Goal: Task Accomplishment & Management: Use online tool/utility

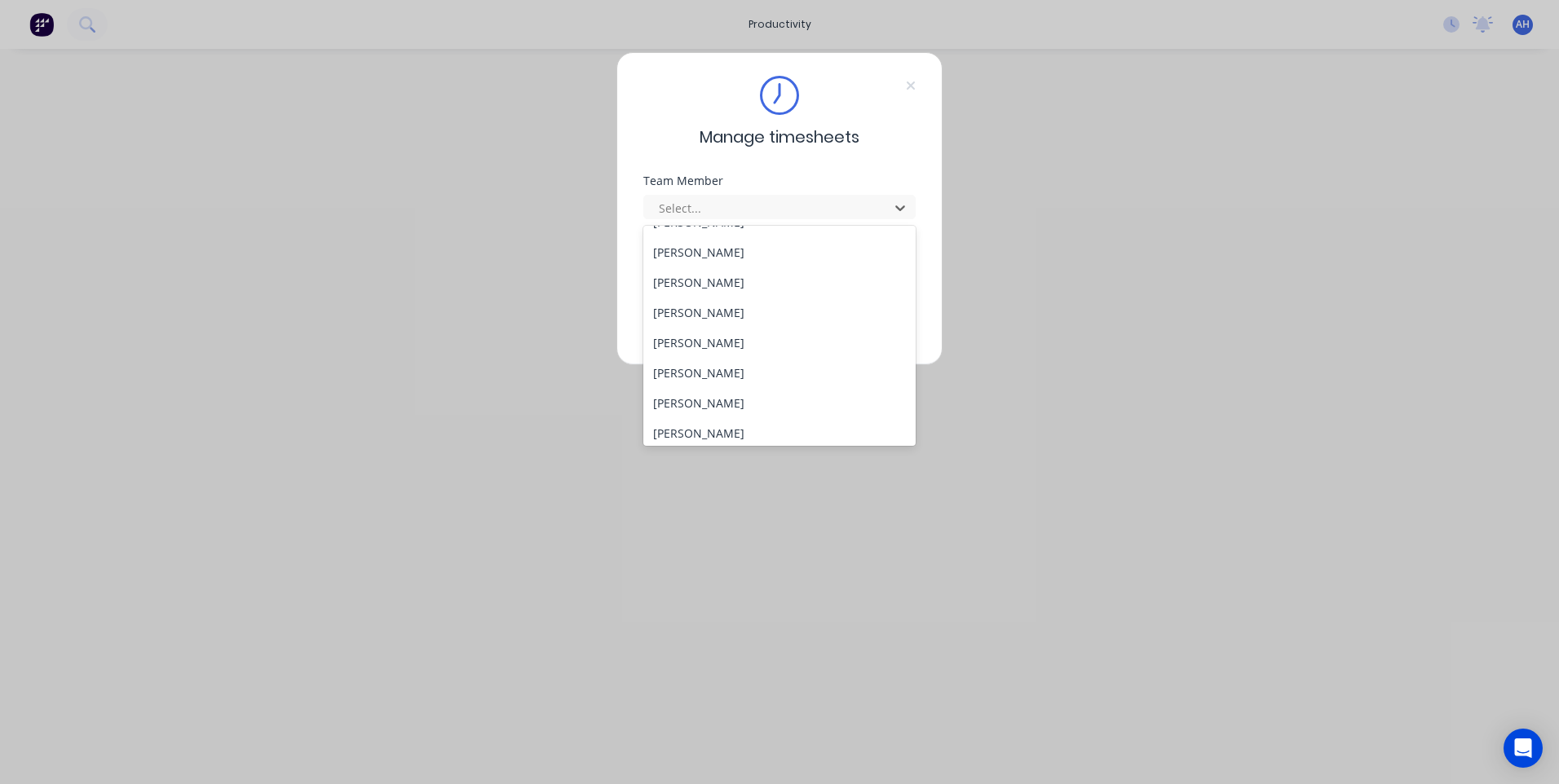
scroll to position [872, 0]
click at [722, 396] on div "Tewdwr [PERSON_NAME]" at bounding box center [780, 397] width 272 height 31
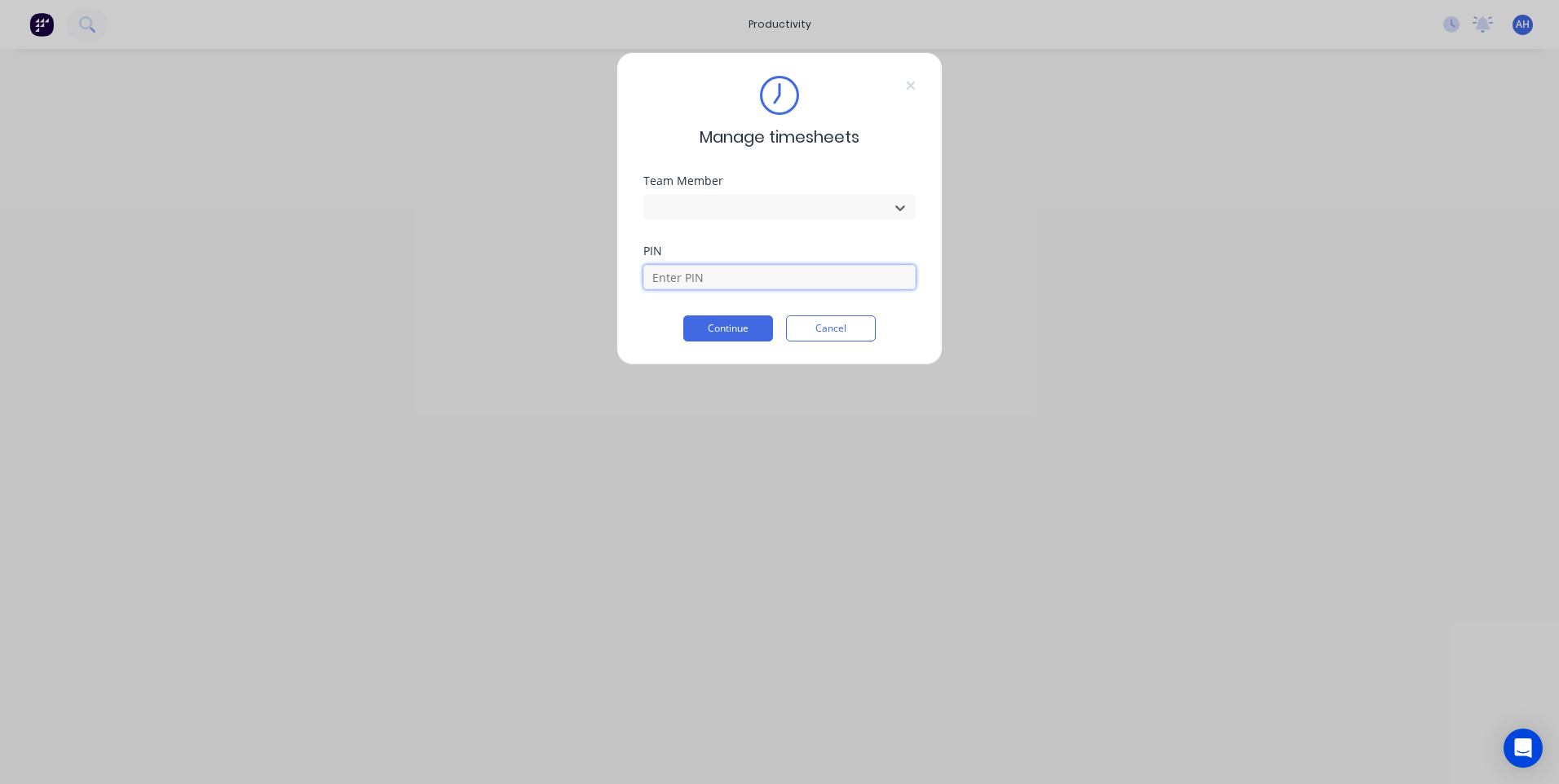
click at [684, 268] on input at bounding box center [780, 277] width 272 height 25
type input "2711"
click at [684, 316] on button "Continue" at bounding box center [728, 328] width 90 height 26
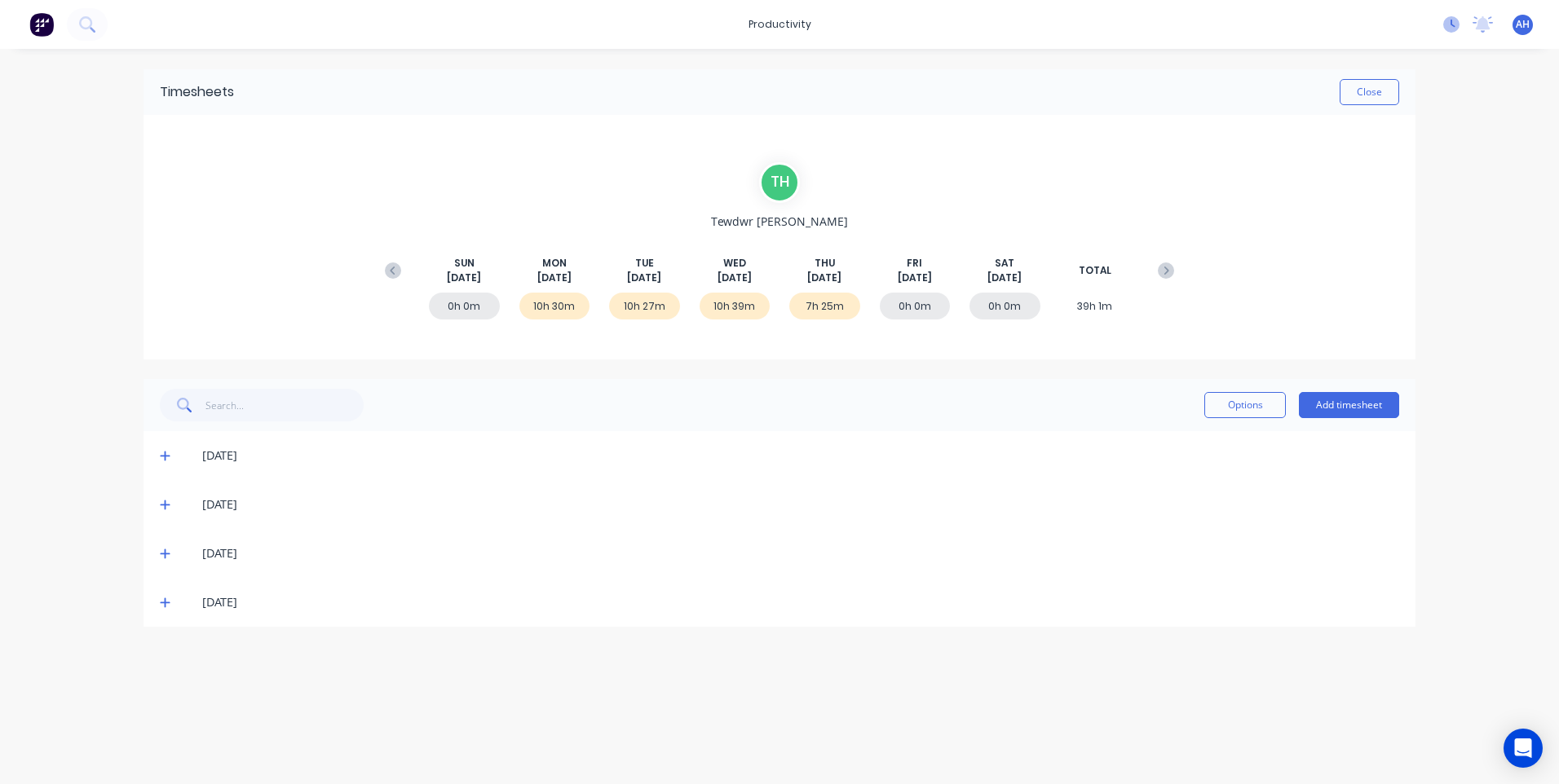
click at [1446, 21] on icon at bounding box center [1451, 25] width 17 height 17
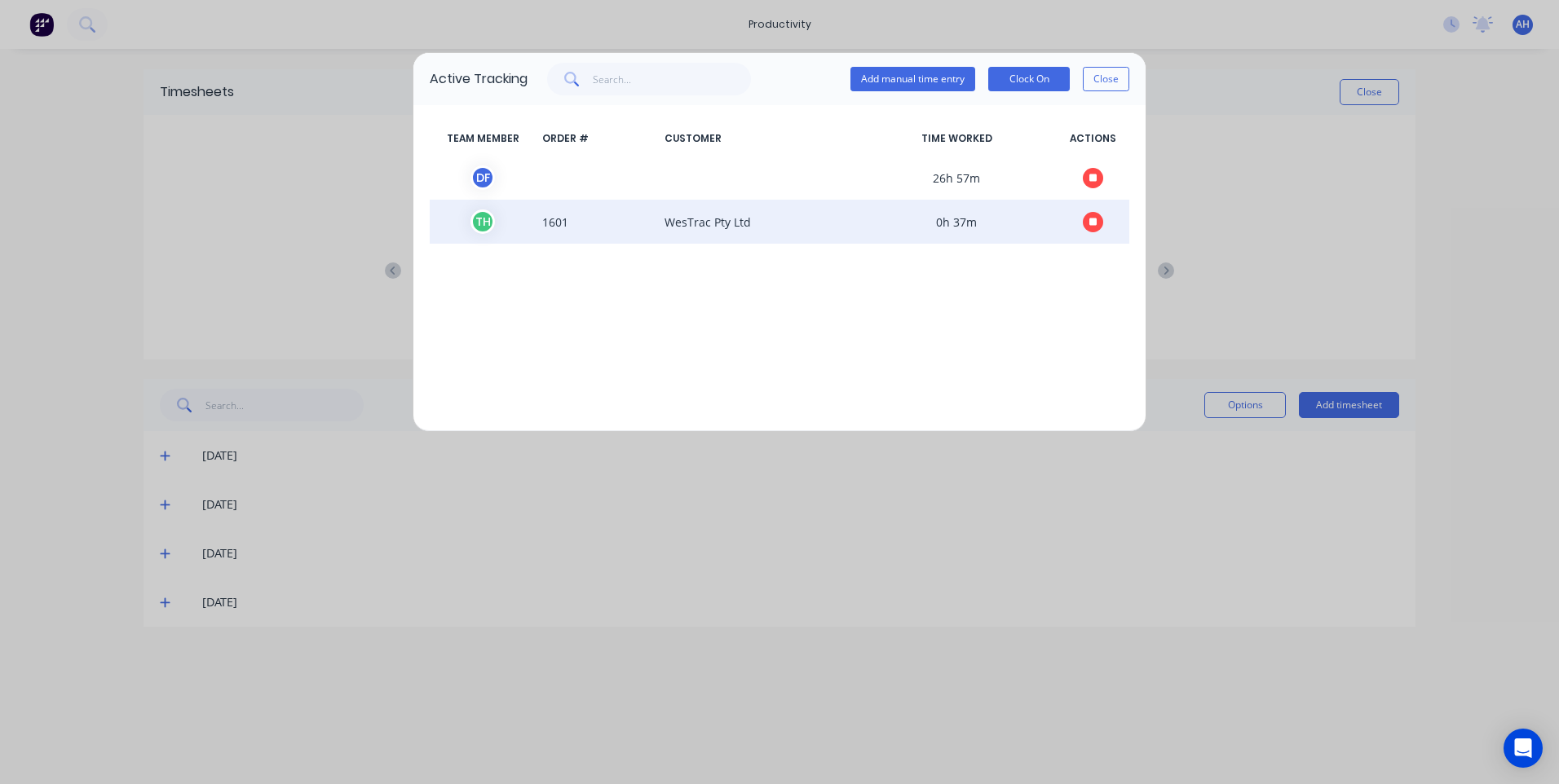
click at [1098, 224] on button "button" at bounding box center [1093, 222] width 21 height 21
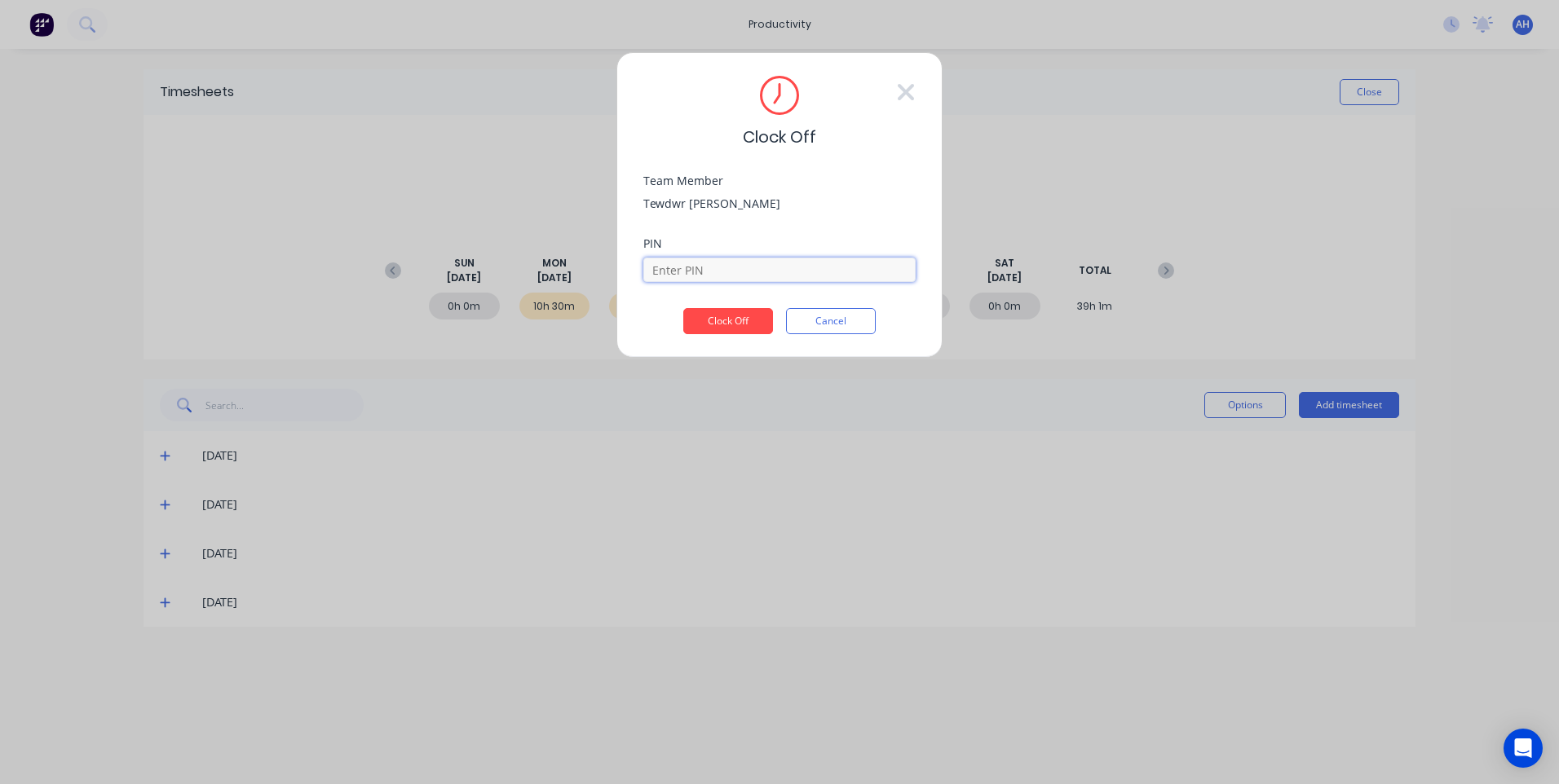
click at [726, 274] on input at bounding box center [780, 269] width 272 height 25
type input "2711"
click at [684, 308] on button "Clock Off" at bounding box center [728, 321] width 90 height 26
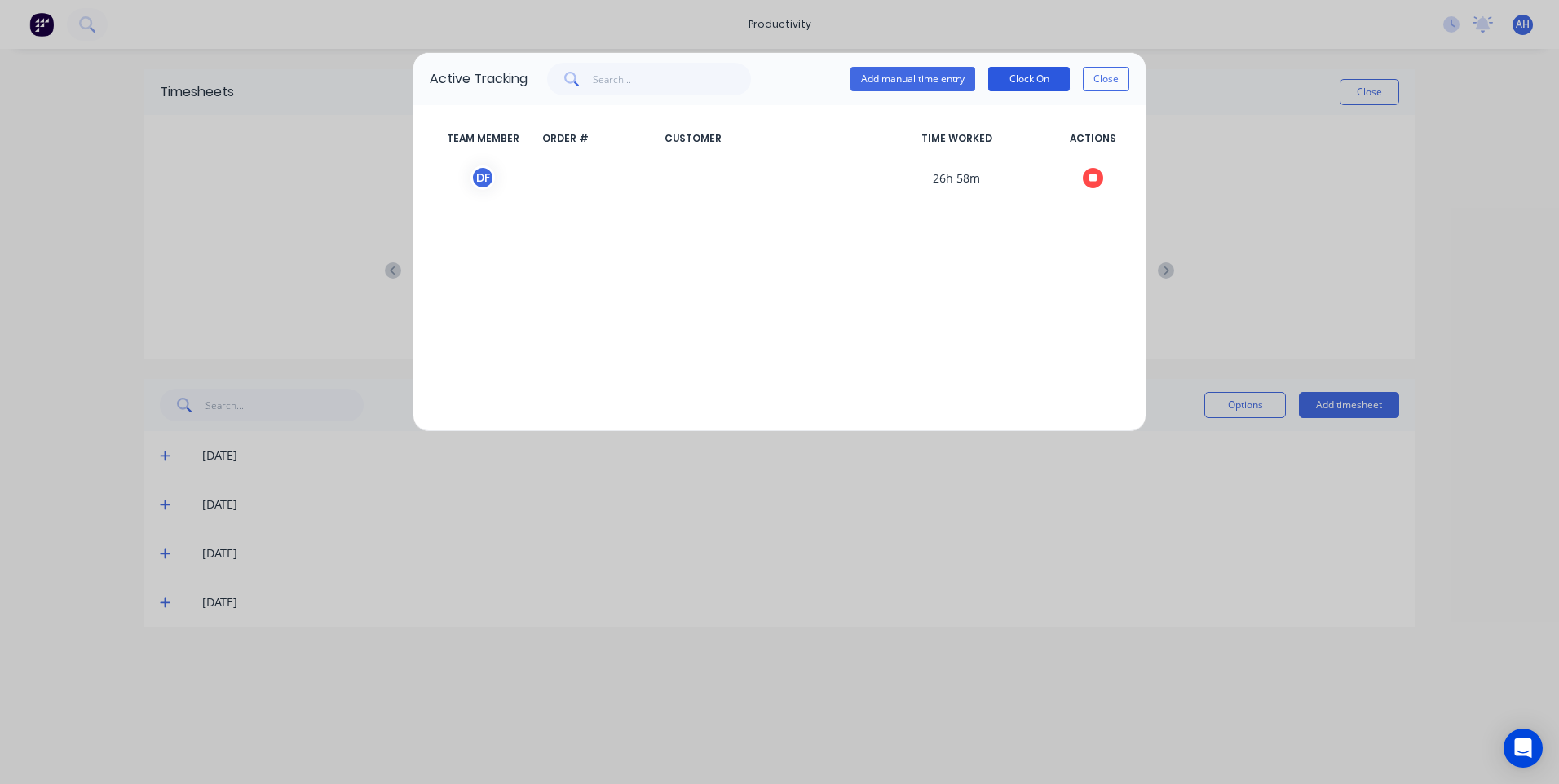
click at [1009, 73] on button "Clock On" at bounding box center [1029, 79] width 82 height 25
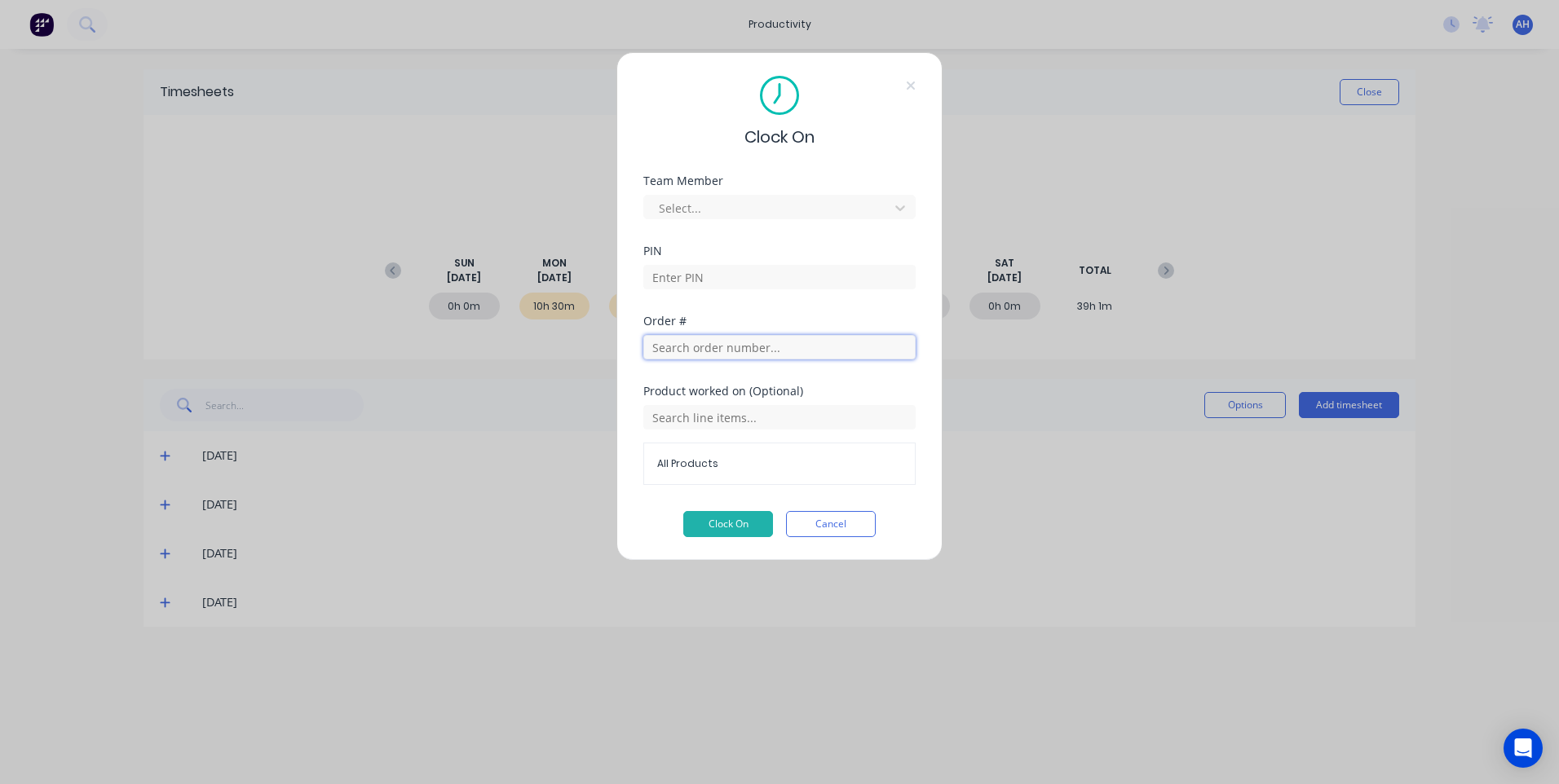
click at [679, 349] on input "text" at bounding box center [780, 347] width 272 height 25
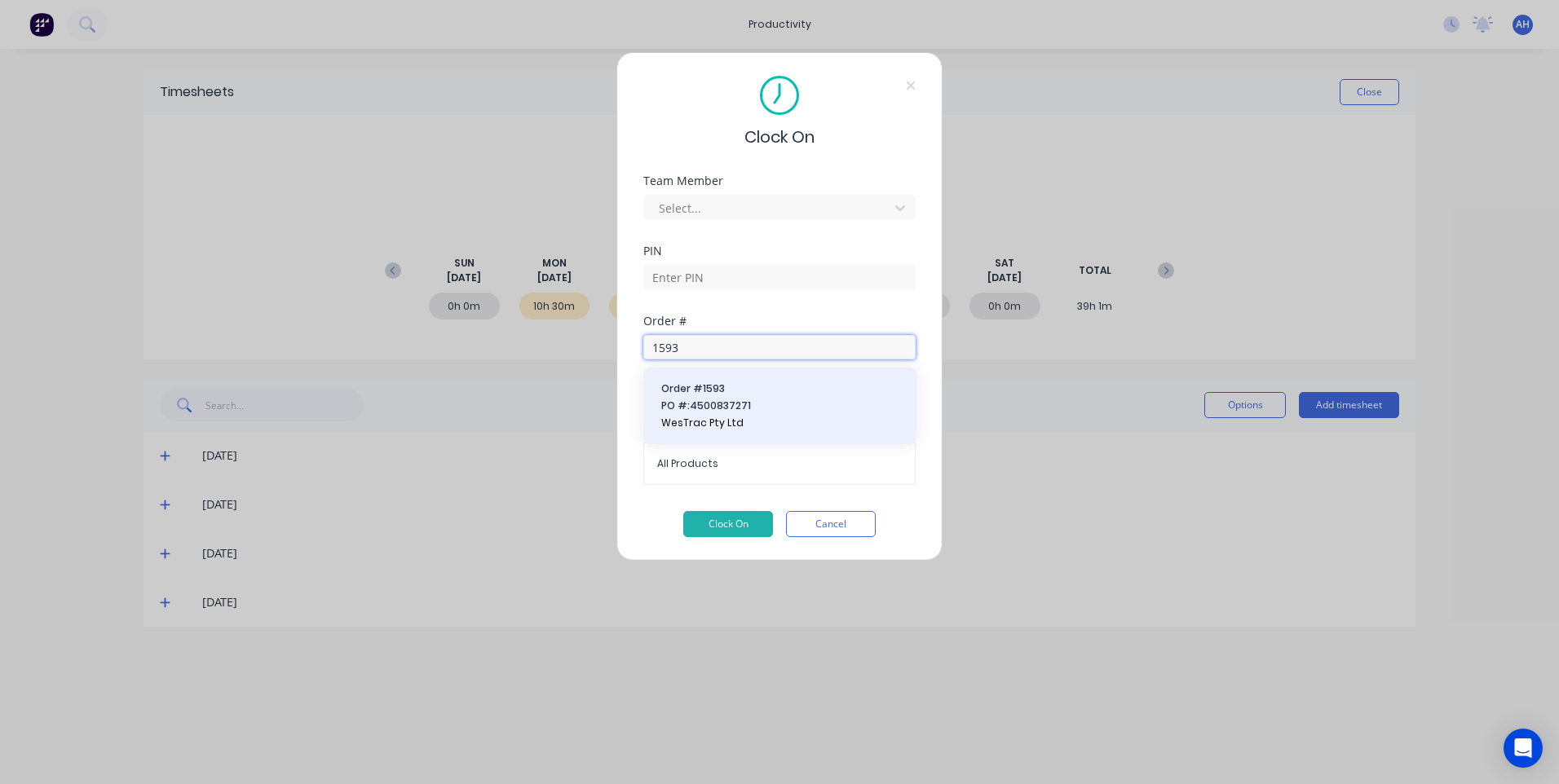
type input "1593"
click at [726, 399] on span "PO #: 4500837271" at bounding box center [780, 405] width 237 height 15
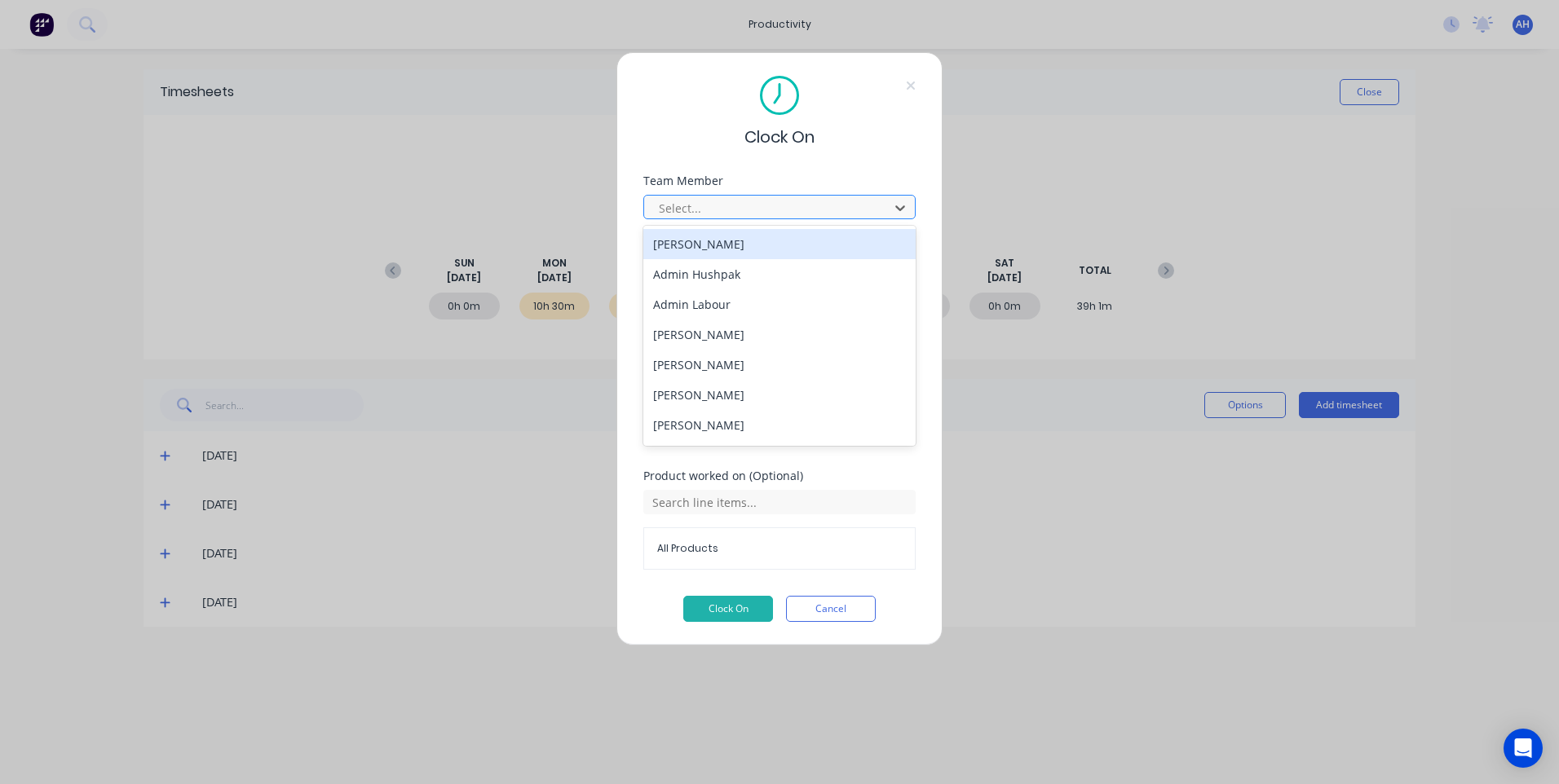
click at [698, 205] on div at bounding box center [769, 208] width 223 height 21
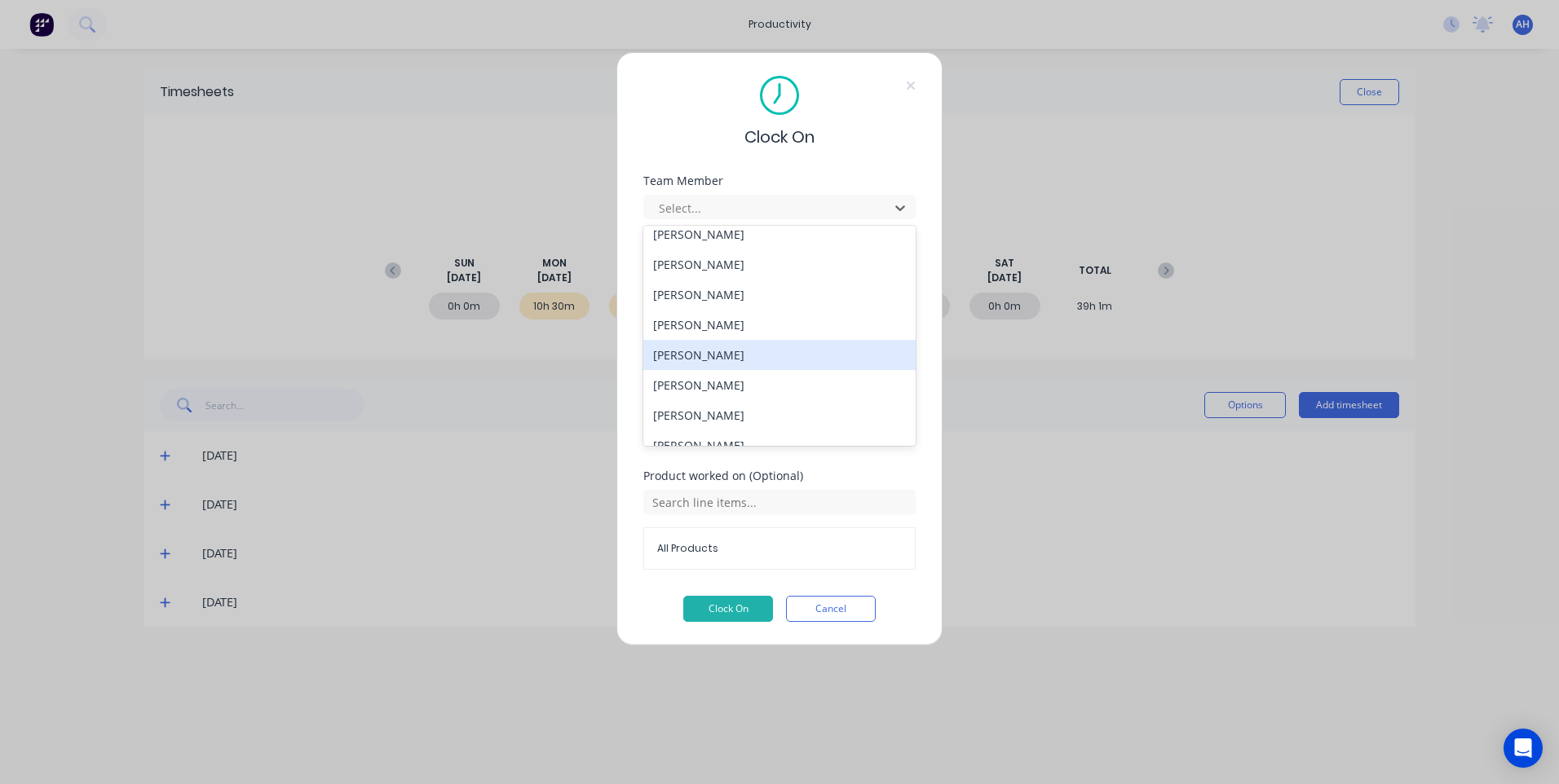
scroll to position [872, 0]
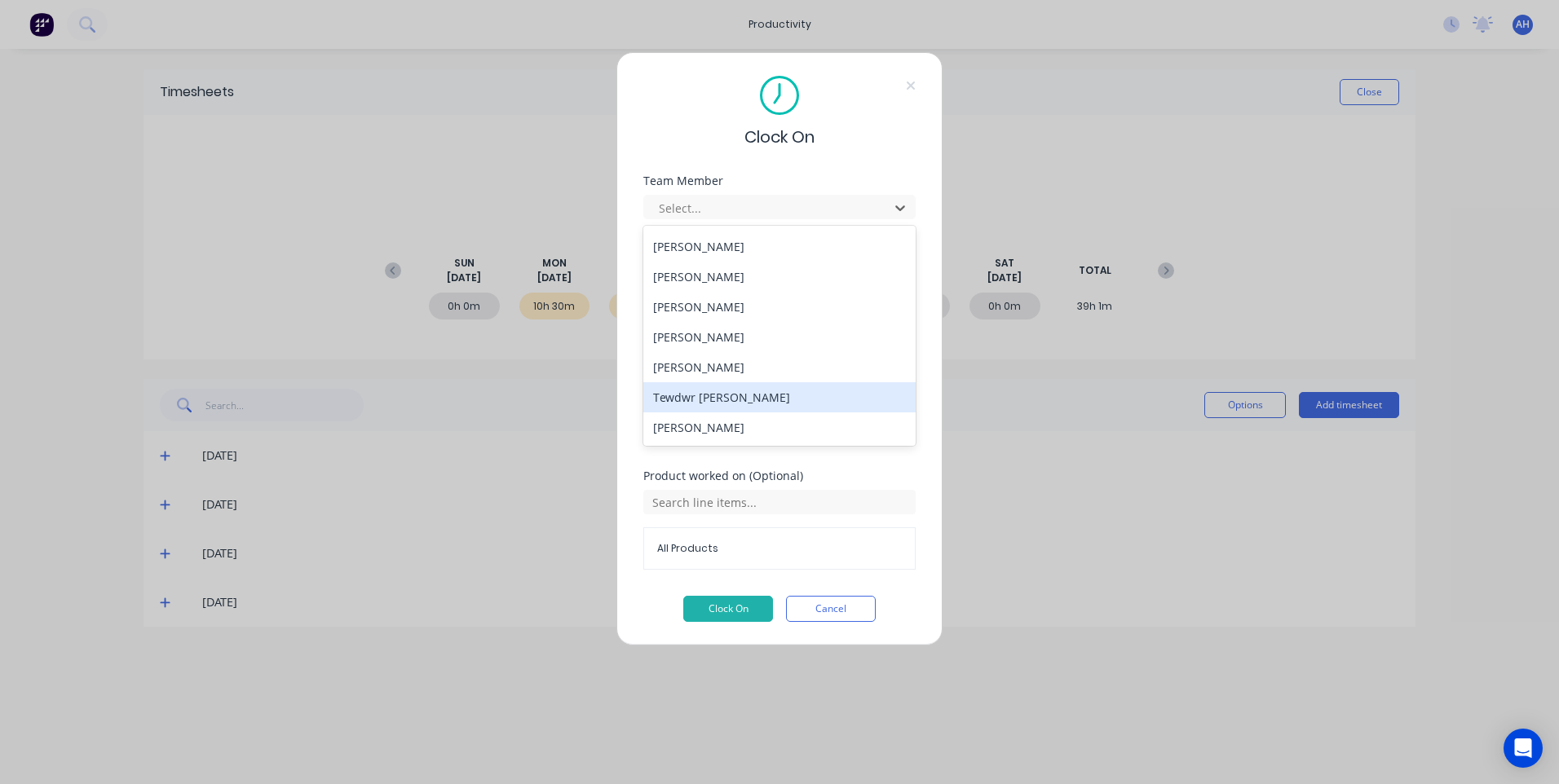
click at [719, 395] on div "Tewdwr [PERSON_NAME]" at bounding box center [780, 397] width 272 height 31
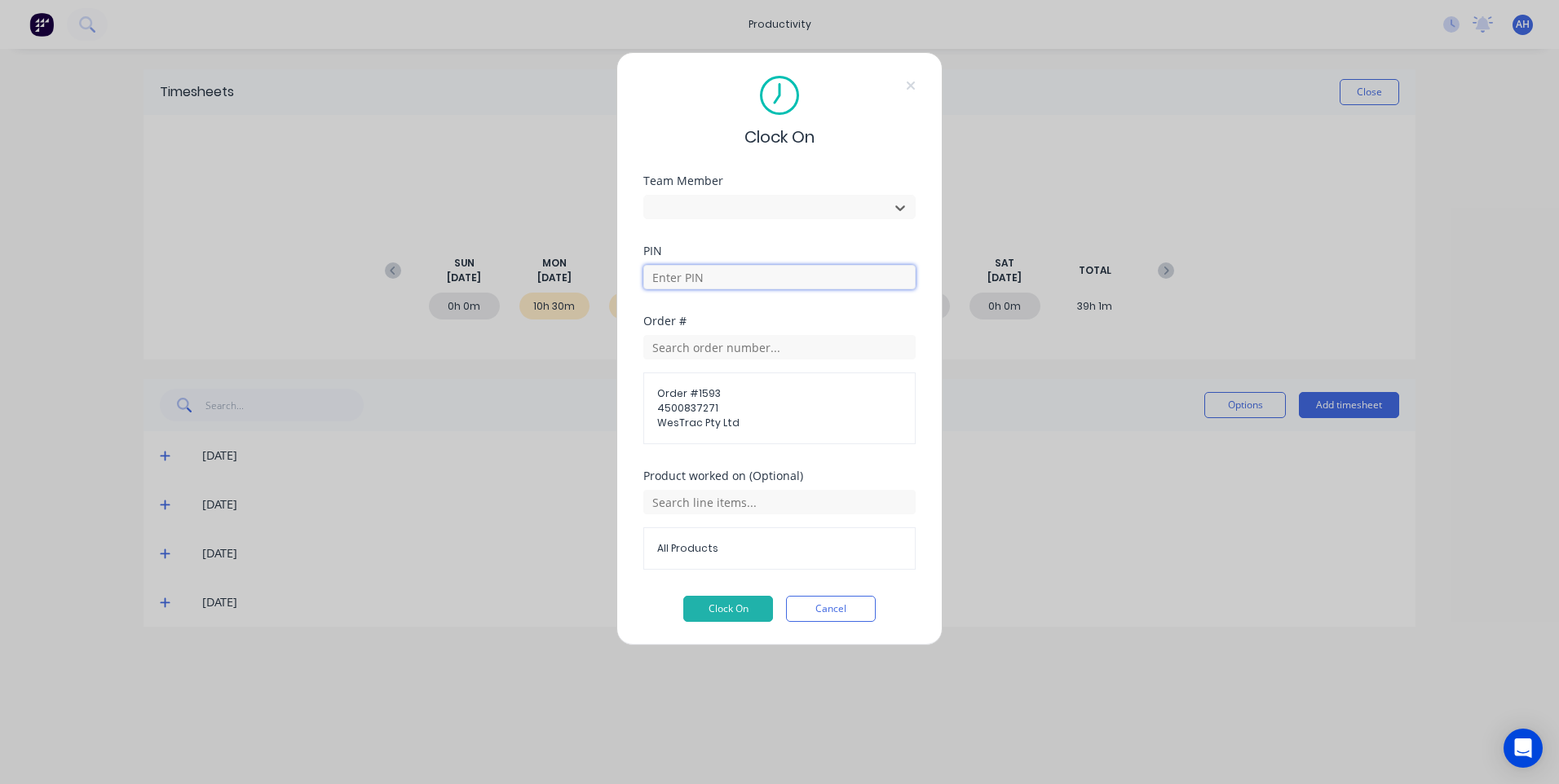
click at [688, 266] on input at bounding box center [780, 277] width 272 height 25
type input "2711"
click at [740, 501] on input "text" at bounding box center [780, 502] width 272 height 25
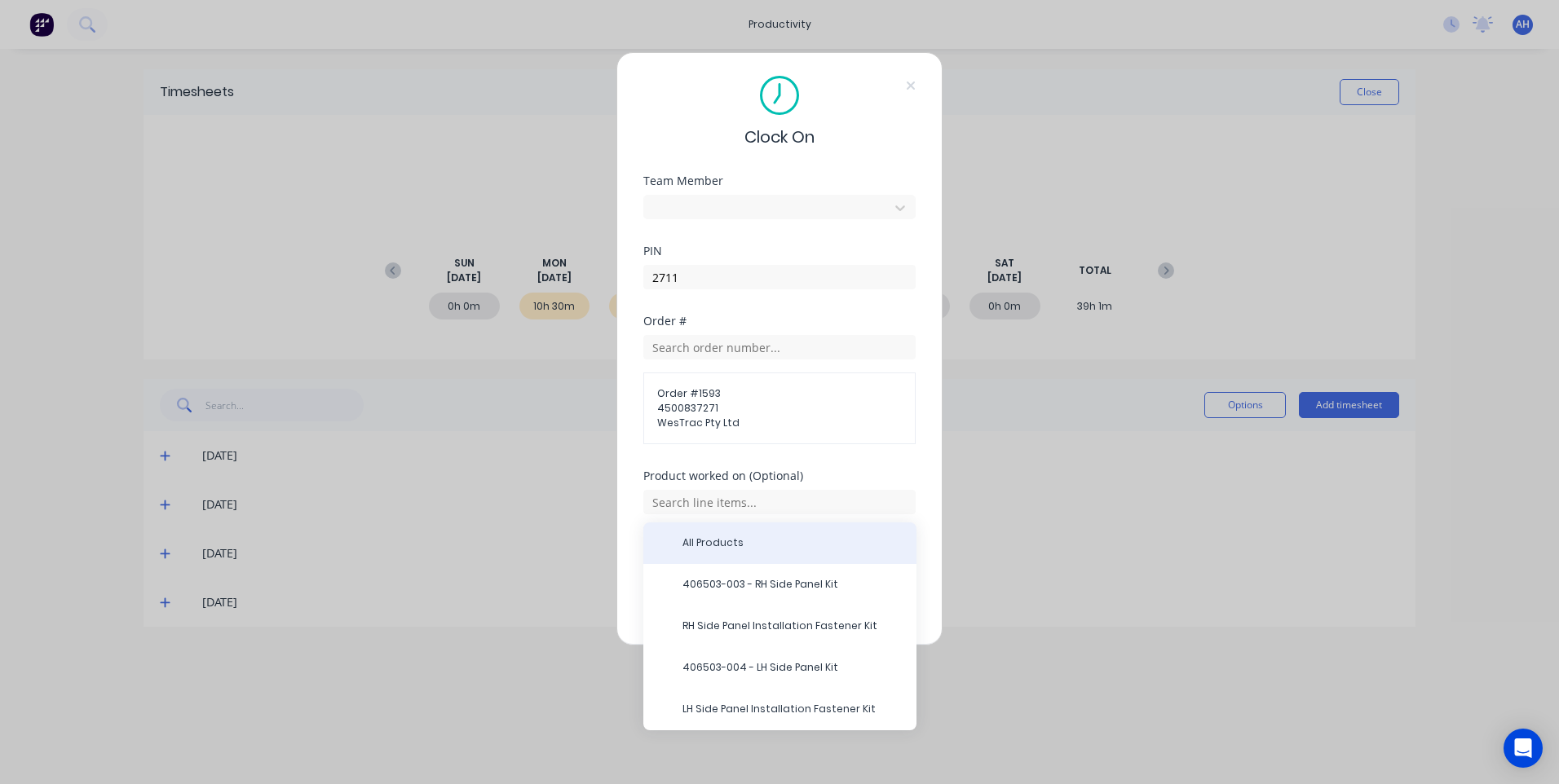
click at [704, 538] on span "All Products" at bounding box center [793, 542] width 221 height 15
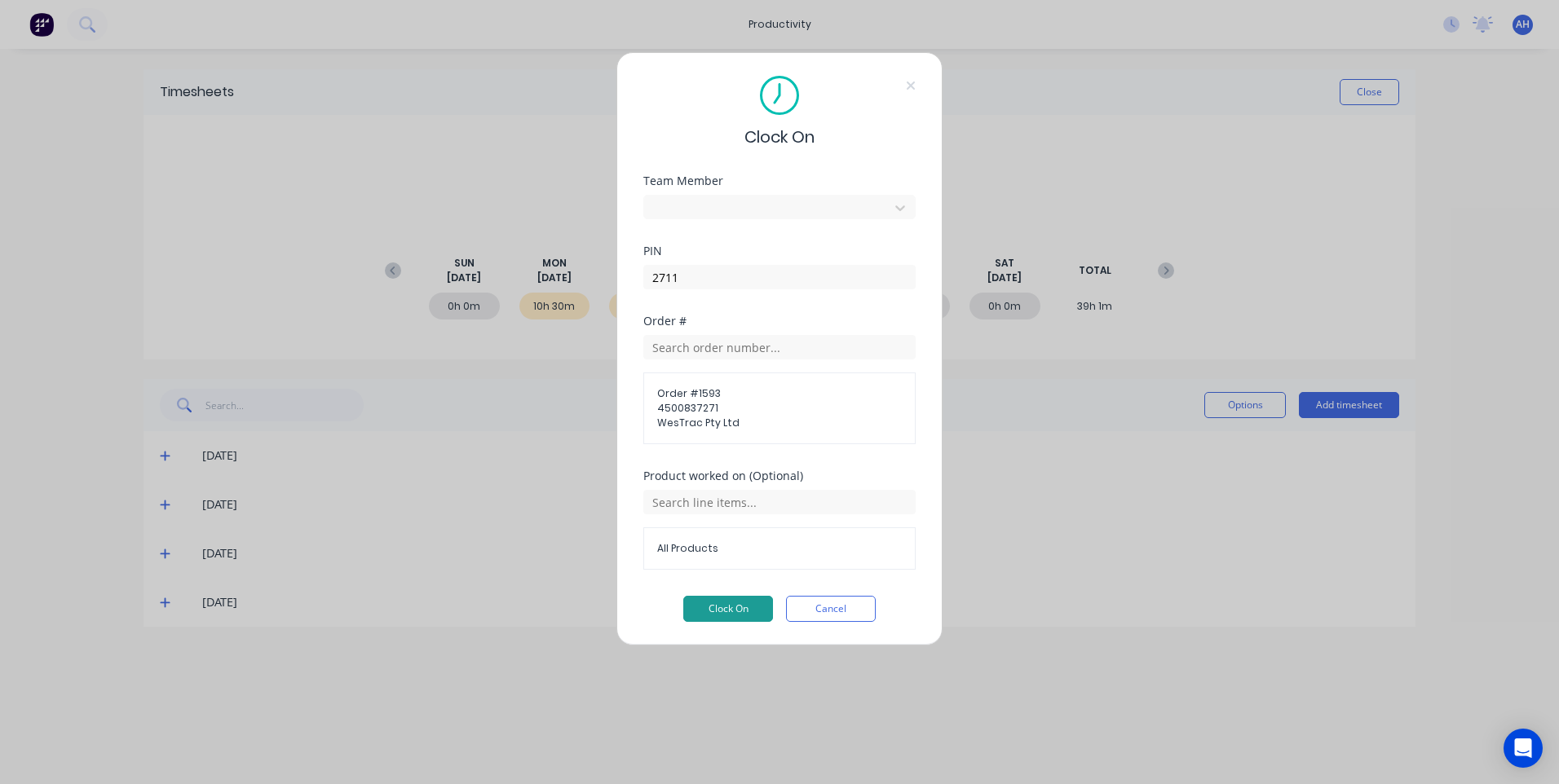
click at [738, 612] on button "Clock On" at bounding box center [728, 608] width 90 height 26
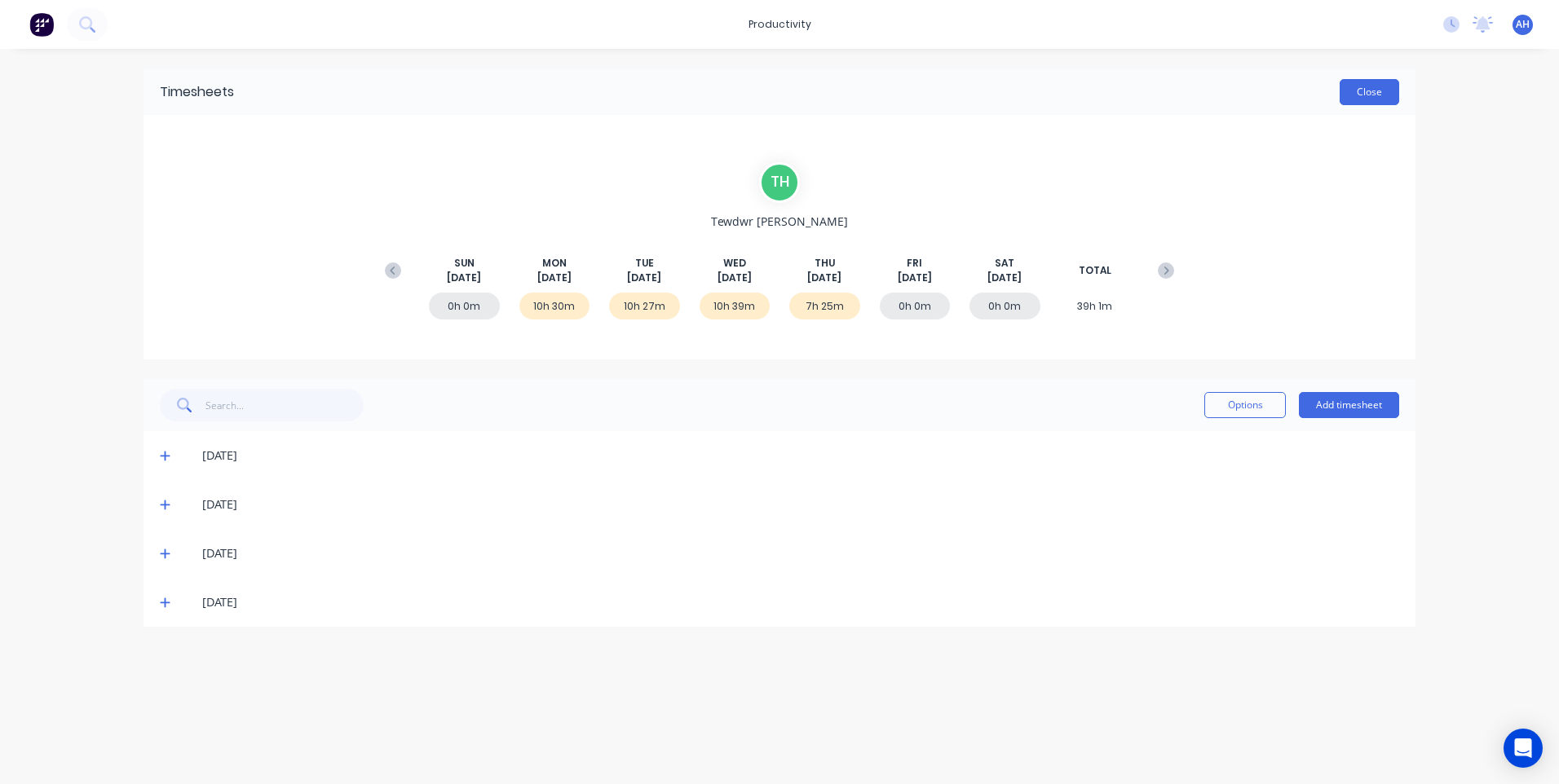
click at [1358, 101] on button "Close" at bounding box center [1370, 92] width 59 height 26
